Goal: Information Seeking & Learning: Learn about a topic

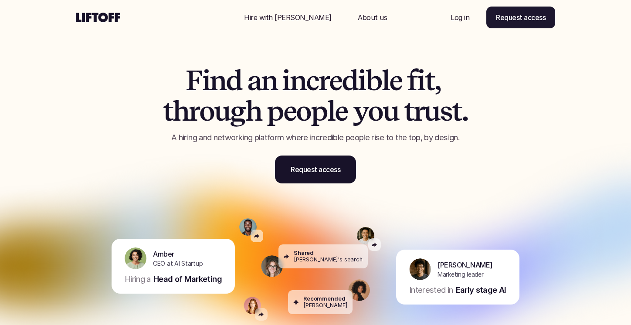
click at [464, 20] on p "Log in" at bounding box center [460, 17] width 19 height 10
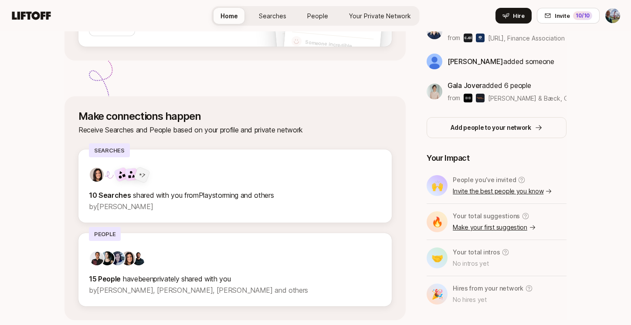
scroll to position [256, 0]
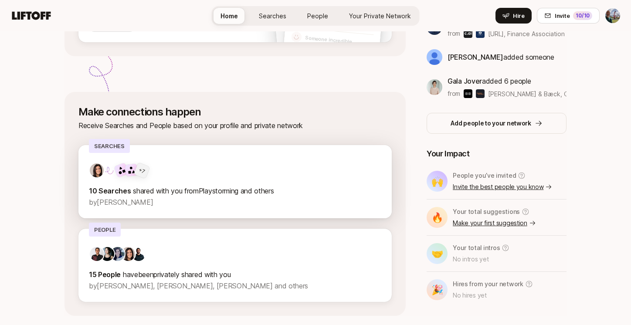
click at [286, 175] on div "+ 7" at bounding box center [235, 171] width 293 height 16
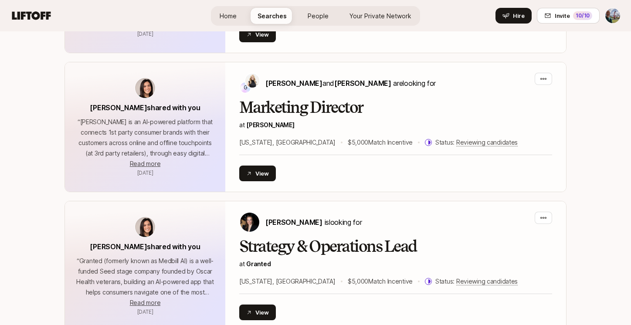
scroll to position [348, 0]
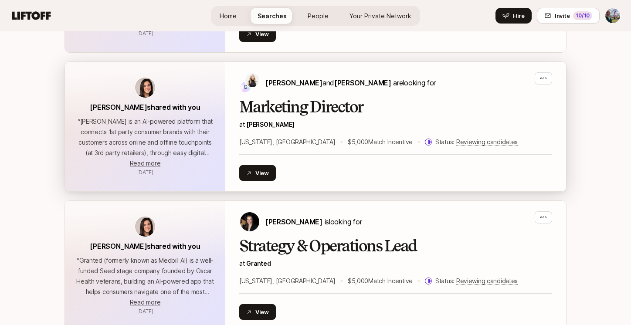
click at [302, 115] on h2 "Marketing Director" at bounding box center [395, 107] width 313 height 17
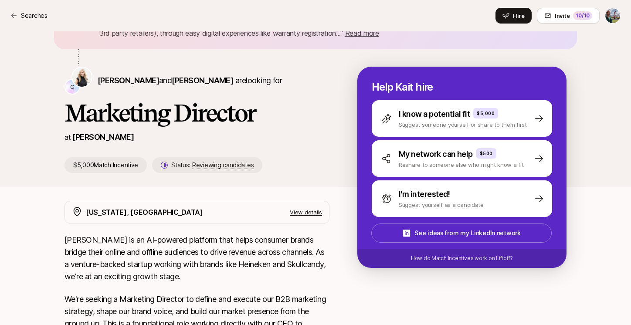
scroll to position [87, 0]
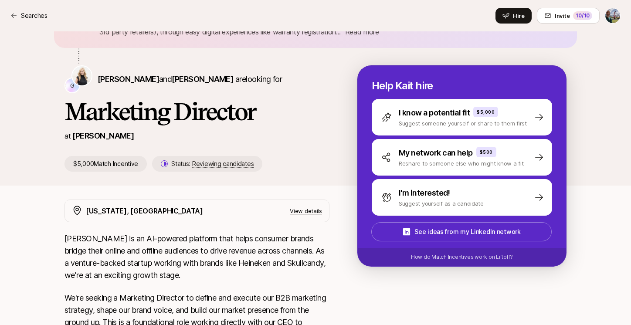
click at [304, 211] on p "View details" at bounding box center [306, 211] width 32 height 9
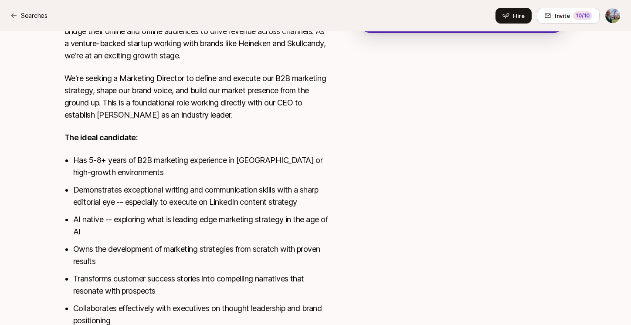
scroll to position [321, 0]
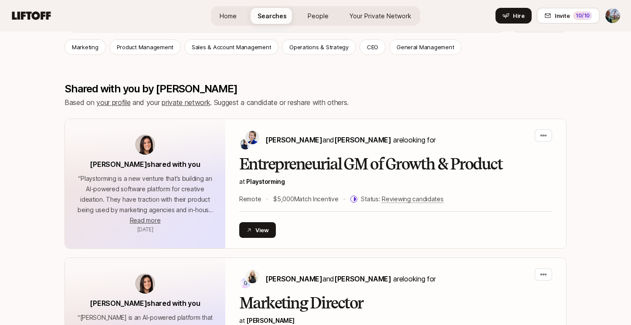
scroll to position [153, 0]
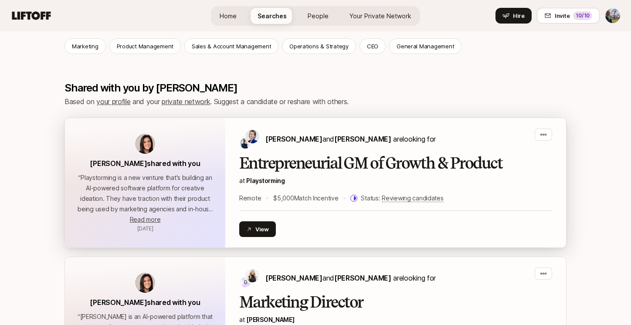
click at [327, 181] on p "at Playstorming" at bounding box center [395, 181] width 313 height 10
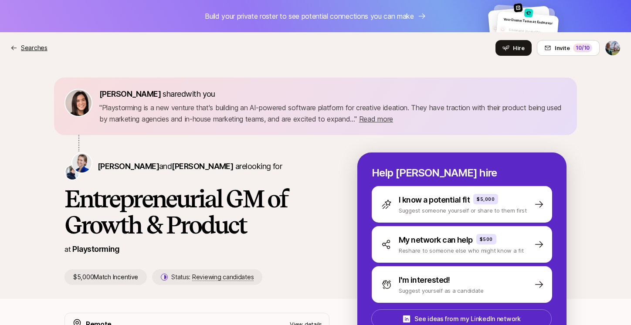
click at [33, 47] on p "Searches" at bounding box center [34, 48] width 27 height 10
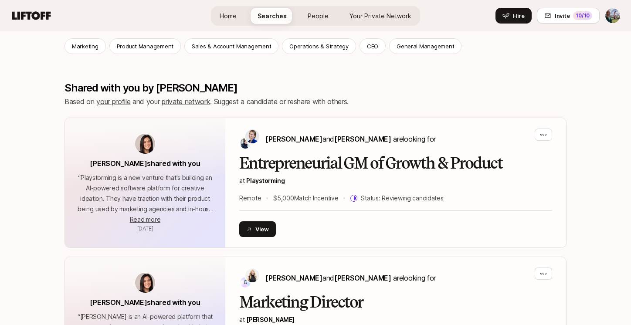
click at [38, 16] on icon at bounding box center [31, 15] width 39 height 8
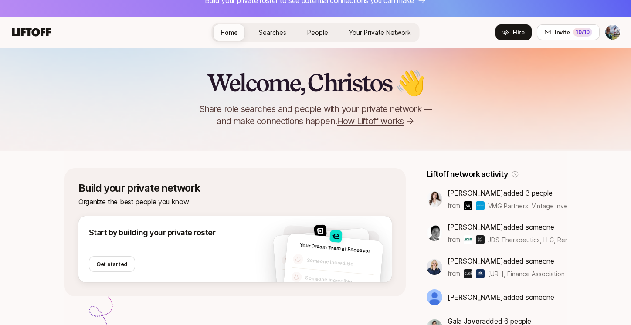
scroll to position [18, 0]
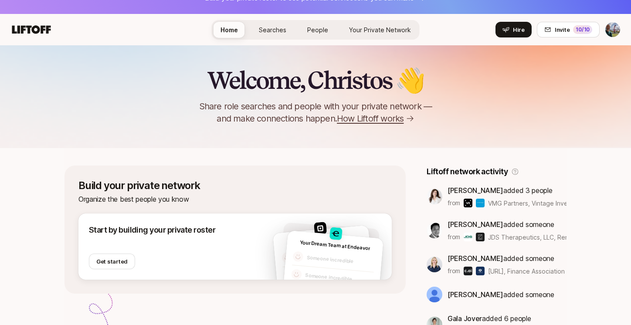
click at [371, 121] on span "How Liftoff works" at bounding box center [370, 119] width 67 height 12
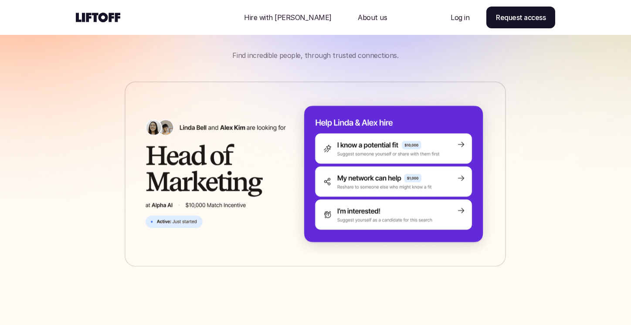
scroll to position [88, 0]
click at [361, 214] on img at bounding box center [316, 173] width 382 height 185
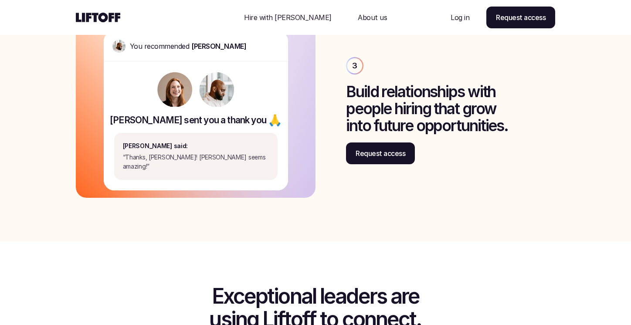
scroll to position [1245, 0]
